Goal: Transaction & Acquisition: Purchase product/service

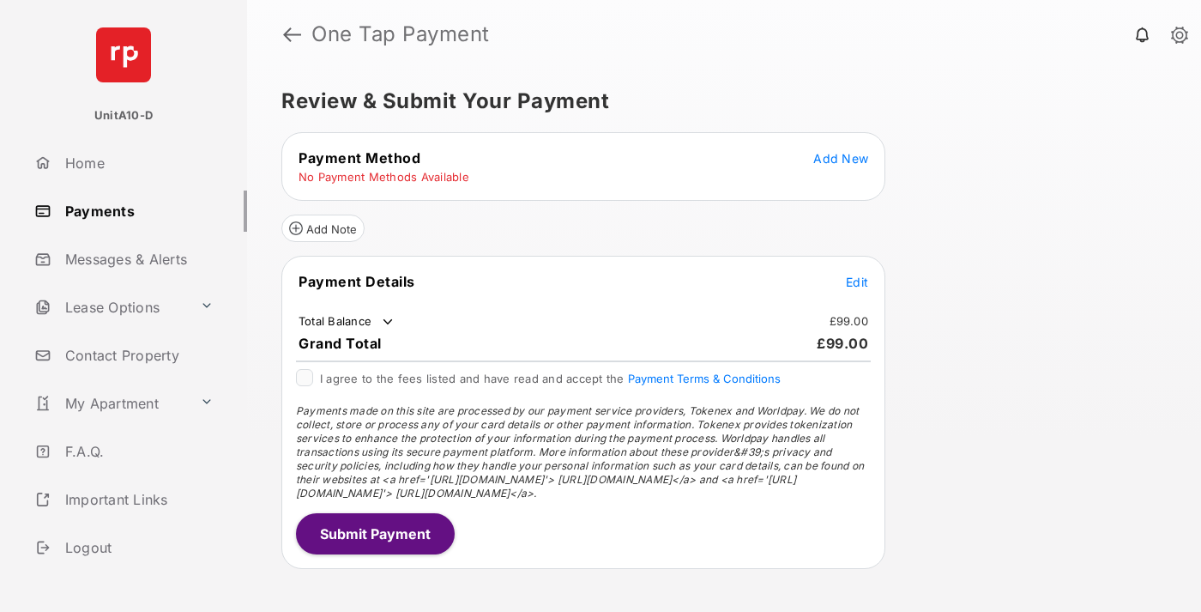
click at [841, 158] on span "Add New" at bounding box center [840, 158] width 55 height 15
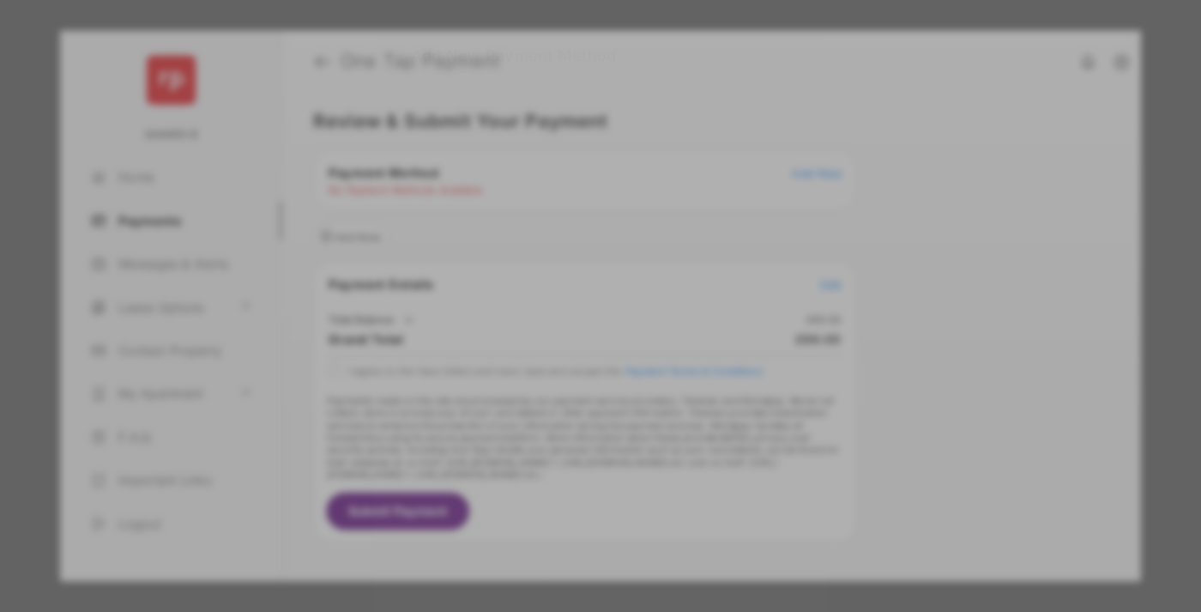
click at [597, 305] on div "BACS Direct Debit" at bounding box center [600, 312] width 384 height 33
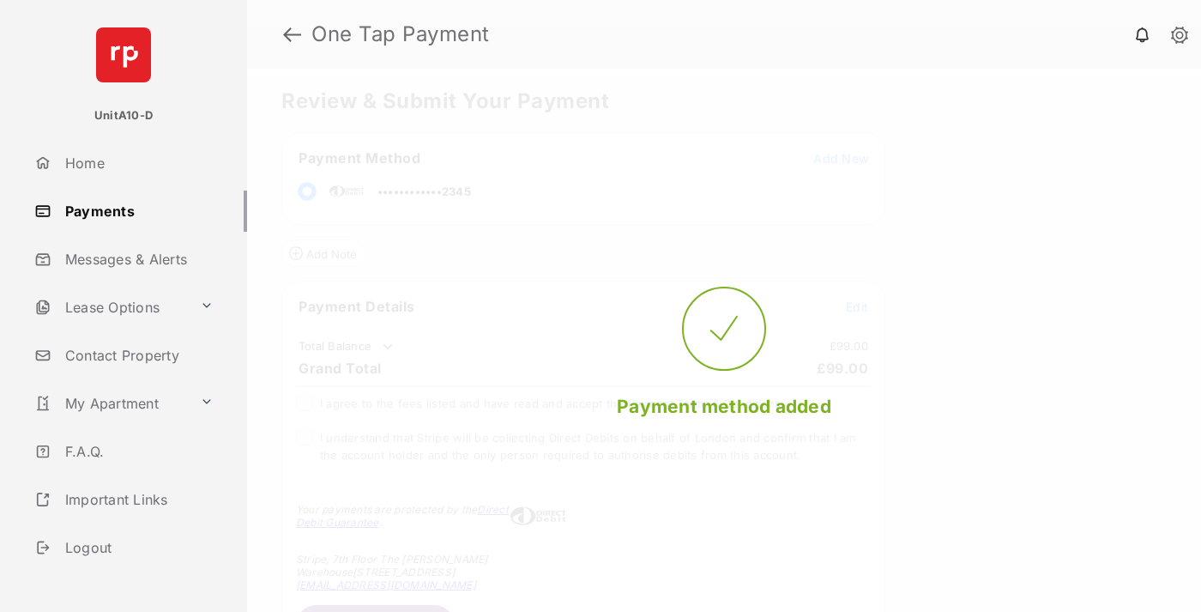
click at [857, 306] on span "Edit" at bounding box center [857, 306] width 22 height 15
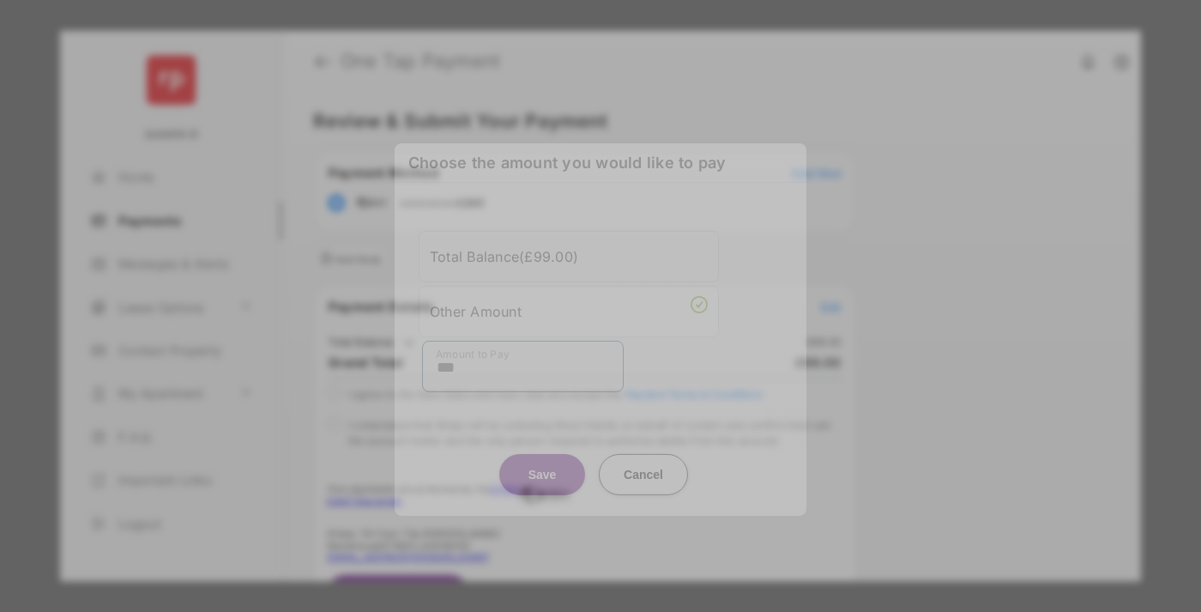
type input "***"
click at [542, 458] on button "Save" at bounding box center [542, 473] width 86 height 41
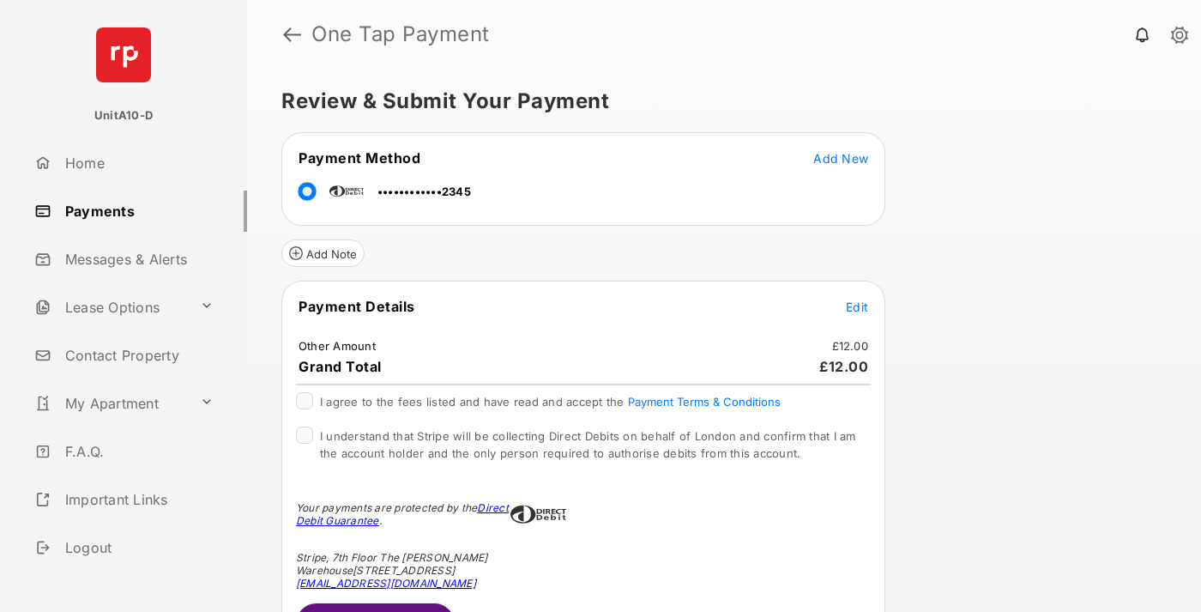
click at [857, 306] on span "Edit" at bounding box center [857, 306] width 22 height 15
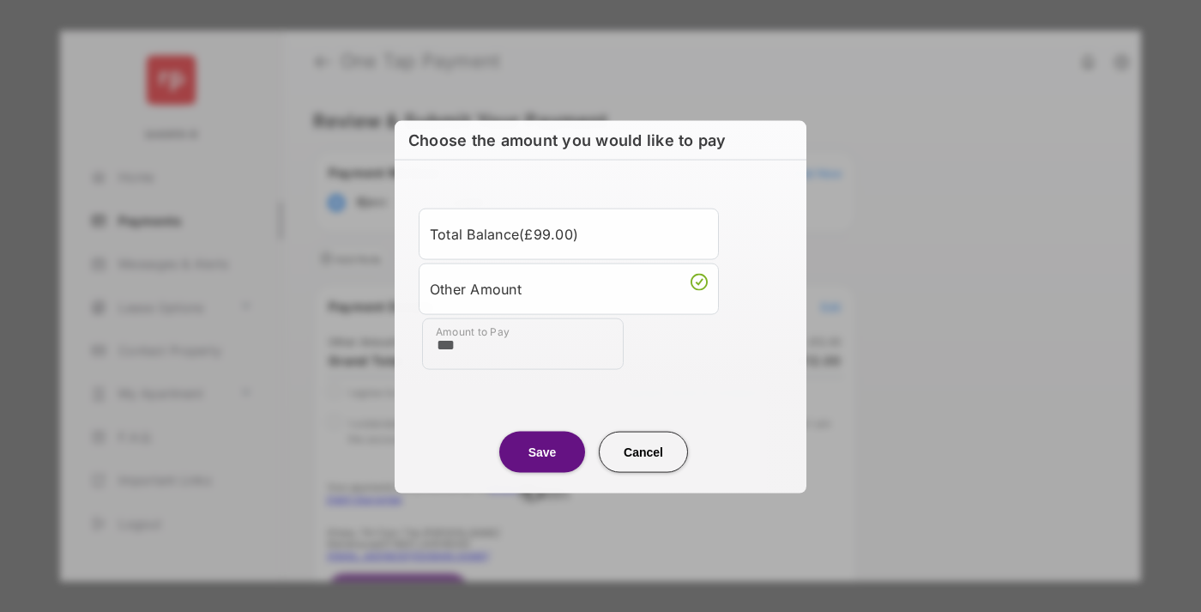
click at [542, 450] on button "Save" at bounding box center [542, 451] width 86 height 41
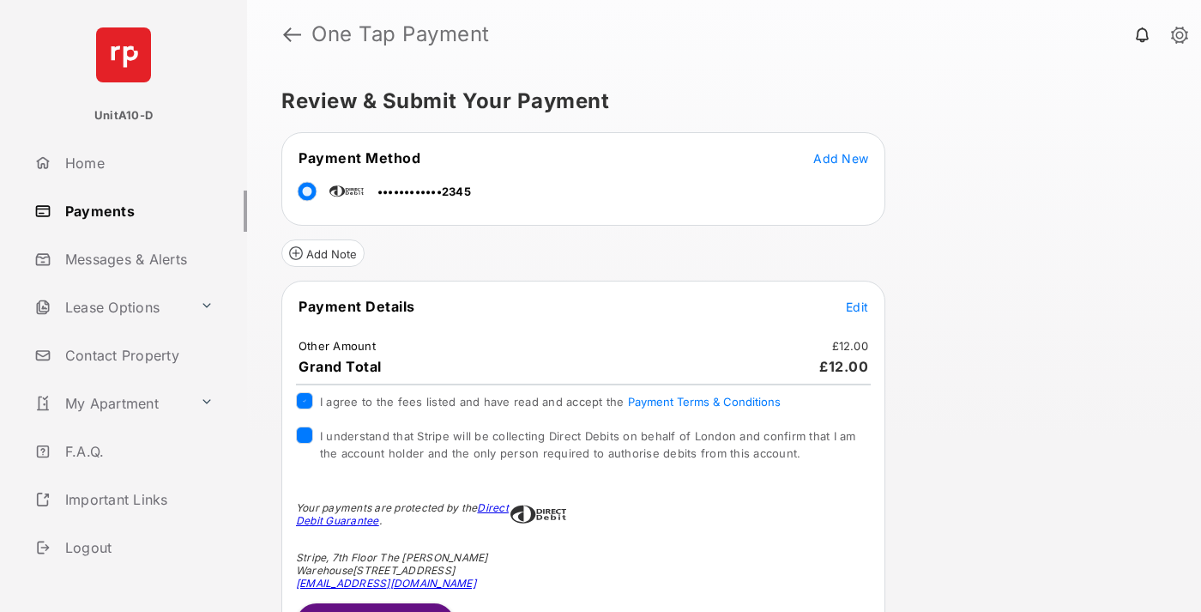
click at [374, 607] on button "Submit Payment" at bounding box center [375, 623] width 159 height 41
